Goal: Navigation & Orientation: Find specific page/section

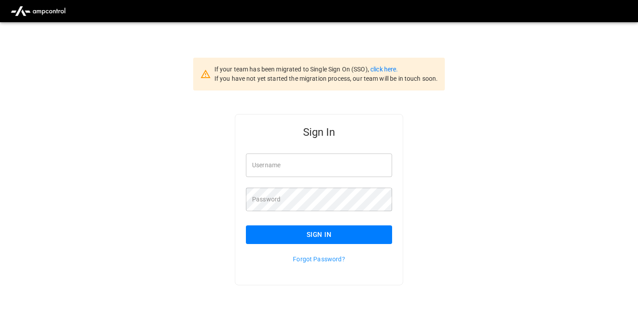
click at [321, 158] on input "Username" at bounding box center [319, 164] width 146 height 23
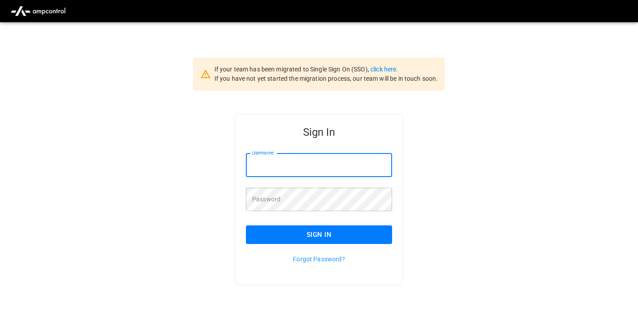
type input "**********"
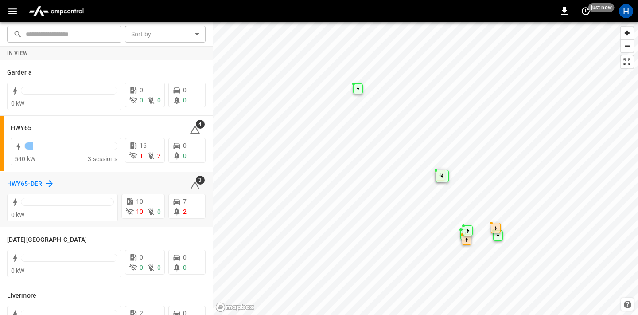
click at [24, 183] on h6 "HWY65-DER" at bounding box center [24, 184] width 35 height 10
